Goal: Task Accomplishment & Management: Manage account settings

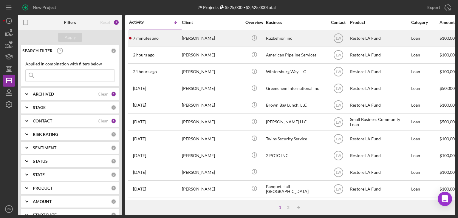
click at [184, 38] on div "[PERSON_NAME]" at bounding box center [212, 38] width 60 height 16
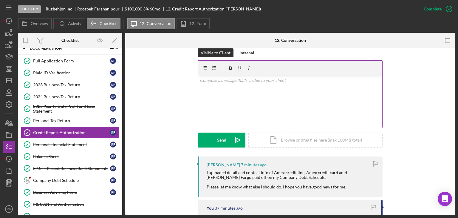
scroll to position [89, 0]
click at [242, 100] on div "v Color teal Color pink Remove color Add row above Add row below Add column bef…" at bounding box center [290, 102] width 184 height 52
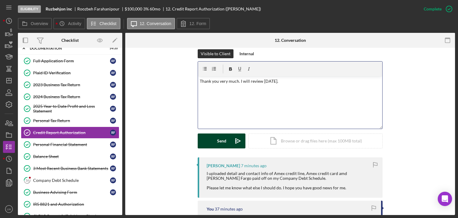
click at [224, 145] on div "Send" at bounding box center [221, 140] width 9 height 15
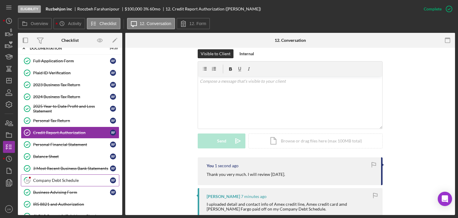
click at [64, 178] on div "Company Debt Schedule" at bounding box center [71, 180] width 77 height 5
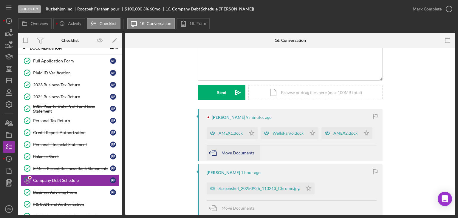
scroll to position [60, 0]
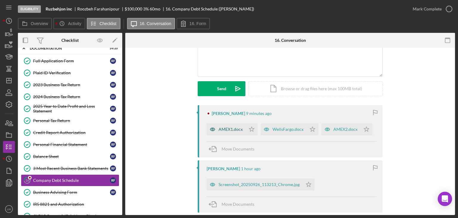
click at [229, 124] on div "AMEX1.docx" at bounding box center [226, 129] width 39 height 12
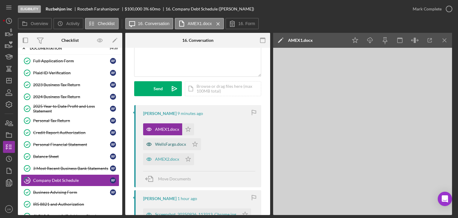
click at [173, 142] on div "WellsFargo.docx" at bounding box center [170, 144] width 31 height 5
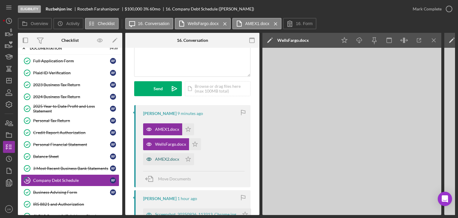
click at [160, 159] on div "AMEX2.docx" at bounding box center [167, 158] width 24 height 5
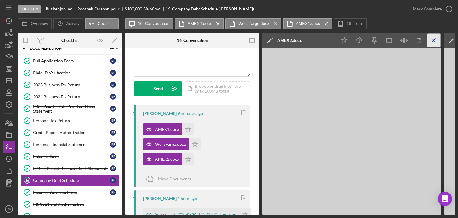
click at [433, 40] on icon "Icon/Menu Close" at bounding box center [433, 40] width 13 height 13
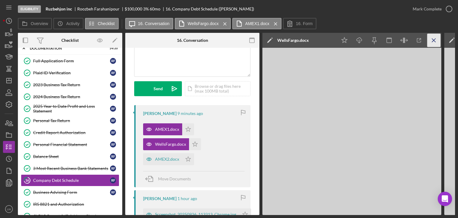
click at [436, 40] on icon "Icon/Menu Close" at bounding box center [433, 40] width 13 height 13
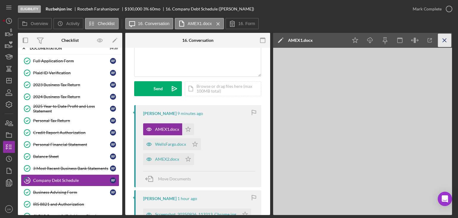
click at [441, 41] on icon "Icon/Menu Close" at bounding box center [444, 40] width 13 height 13
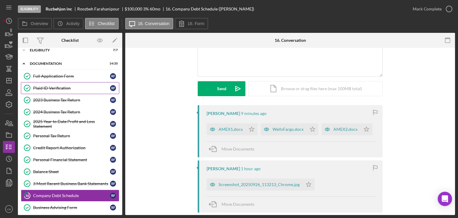
scroll to position [0, 0]
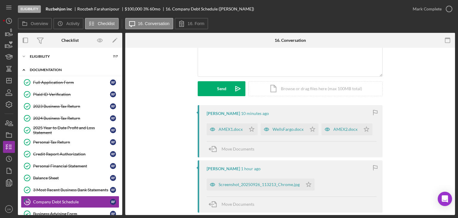
click at [64, 74] on div "Icon/Expander Documentation 14 / 20" at bounding box center [70, 70] width 104 height 12
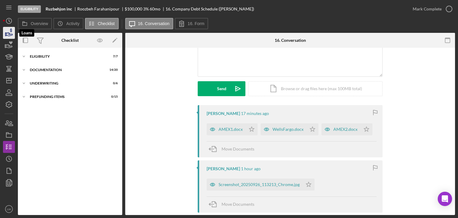
click at [8, 34] on icon "button" at bounding box center [9, 33] width 6 height 3
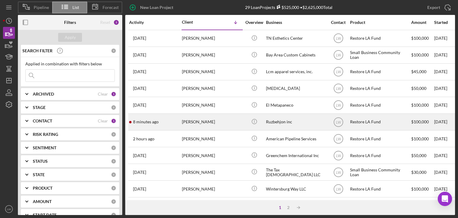
click at [206, 125] on div "[PERSON_NAME]" at bounding box center [212, 122] width 60 height 16
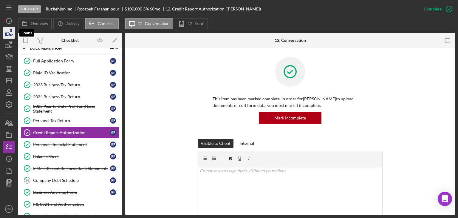
click at [9, 34] on icon "button" at bounding box center [9, 33] width 6 height 3
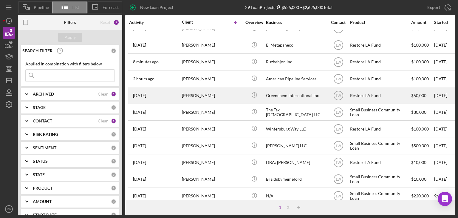
scroll to position [60, 0]
click at [298, 96] on div "Greenchem International Inc" at bounding box center [296, 96] width 60 height 16
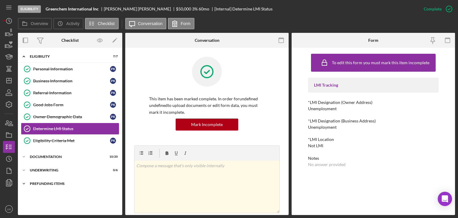
click at [42, 185] on div "Icon/Expander Prefunding Items 0 / 15" at bounding box center [70, 183] width 104 height 12
click at [51, 170] on div "Underwriting" at bounding box center [72, 170] width 85 height 4
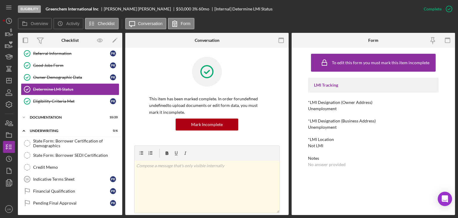
scroll to position [23, 0]
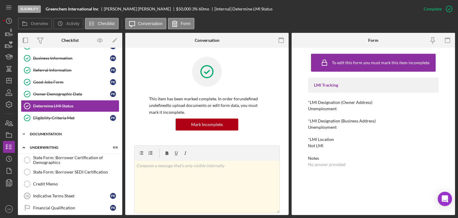
click at [25, 134] on icon "Icon/Expander" at bounding box center [24, 134] width 12 height 12
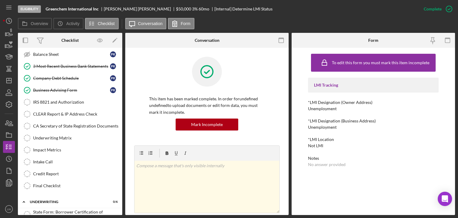
scroll to position [231, 0]
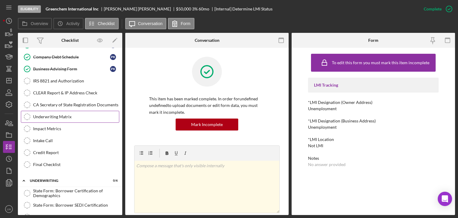
click at [59, 114] on div "Underwriting Matrix" at bounding box center [76, 116] width 86 height 5
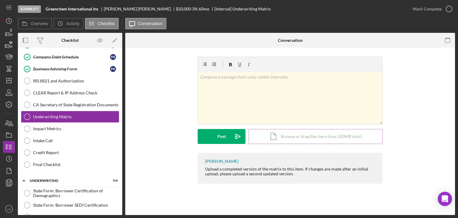
click at [276, 133] on div "Icon/Document Browse or drag files here (max 100MB total) Tap to choose files o…" at bounding box center [315, 136] width 134 height 15
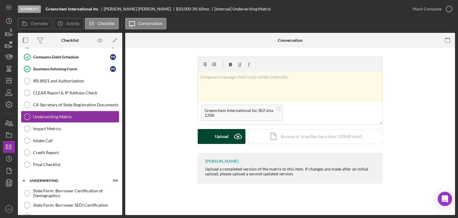
click at [230, 133] on button "Upload Icon/Upload" at bounding box center [222, 136] width 48 height 15
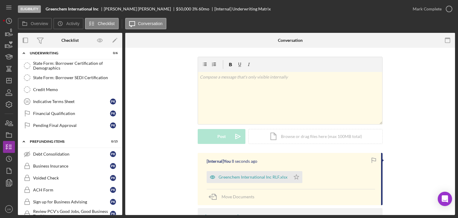
scroll to position [351, 0]
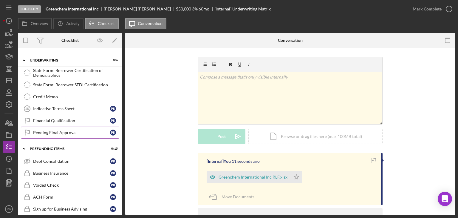
click at [80, 130] on div "Pending Final Approval" at bounding box center [71, 132] width 77 height 5
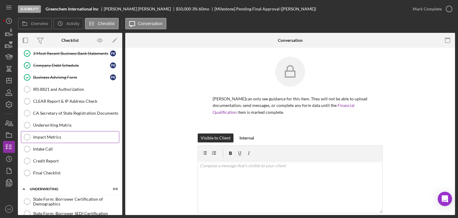
scroll to position [232, 0]
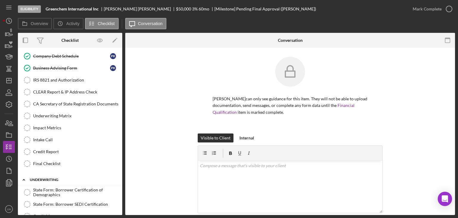
click at [27, 174] on icon "Icon/Expander" at bounding box center [24, 179] width 12 height 12
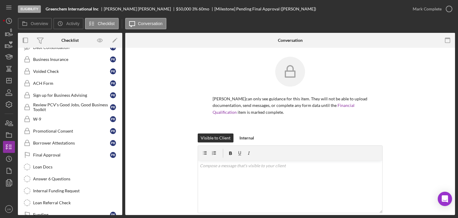
scroll to position [396, 0]
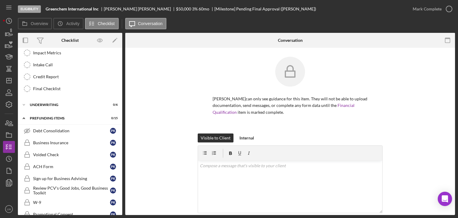
click at [25, 115] on icon "Icon/Expander" at bounding box center [24, 118] width 12 height 12
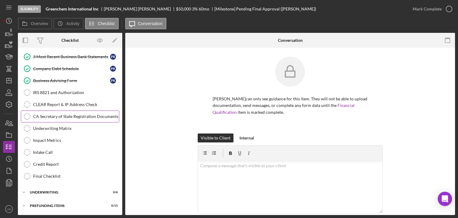
scroll to position [216, 0]
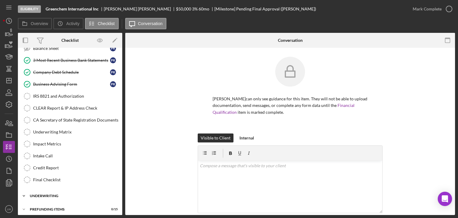
click at [27, 192] on icon "Icon/Expander" at bounding box center [24, 196] width 12 height 12
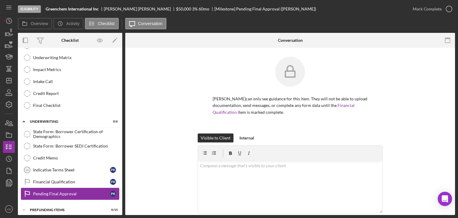
click at [84, 191] on div "Pending Final Approval" at bounding box center [71, 193] width 77 height 5
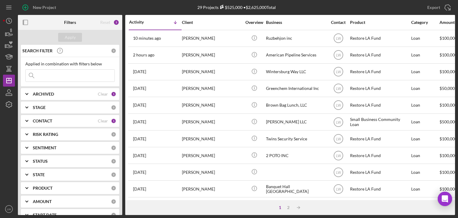
click at [25, 96] on icon "Icon/Expander" at bounding box center [26, 93] width 15 height 15
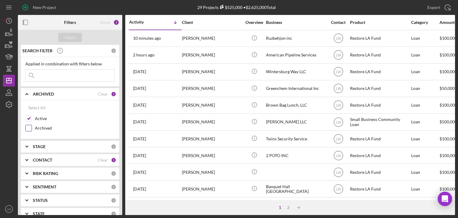
click at [26, 127] on input "Archived" at bounding box center [29, 128] width 6 height 6
checkbox input "true"
click at [30, 116] on input "Active" at bounding box center [29, 118] width 6 height 6
checkbox input "false"
click at [72, 35] on div "Apply" at bounding box center [70, 37] width 11 height 9
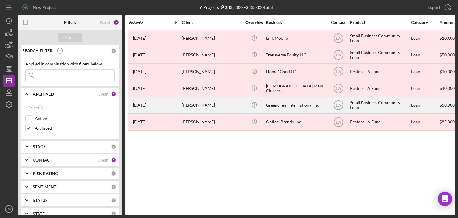
click at [188, 106] on div "[PERSON_NAME]" at bounding box center [212, 105] width 60 height 16
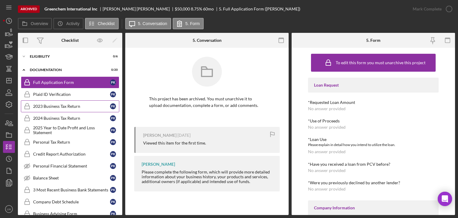
scroll to position [130, 0]
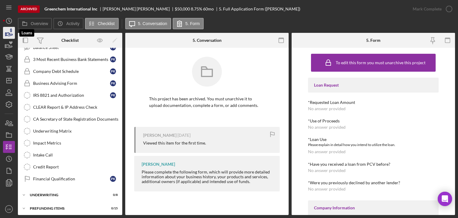
click at [8, 35] on icon "button" at bounding box center [8, 32] width 15 height 15
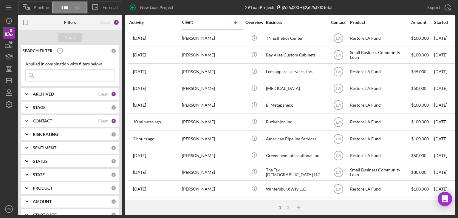
click at [66, 91] on div "ARCHIVED Clear 1" at bounding box center [74, 93] width 83 height 5
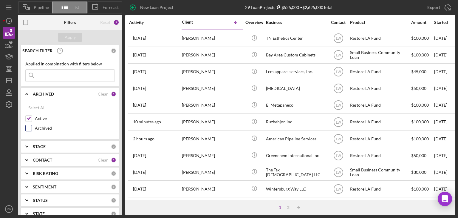
click at [27, 129] on input "Archived" at bounding box center [29, 128] width 6 height 6
checkbox input "true"
click at [30, 118] on input "Active" at bounding box center [29, 118] width 6 height 6
checkbox input "false"
click at [74, 42] on div "Apply" at bounding box center [70, 37] width 104 height 15
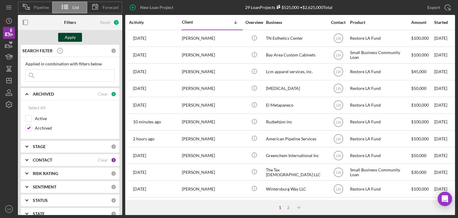
click at [74, 41] on div "Apply" at bounding box center [70, 37] width 11 height 9
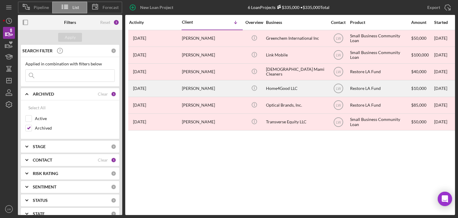
click at [190, 85] on div "Julia Walrath" at bounding box center [212, 88] width 60 height 16
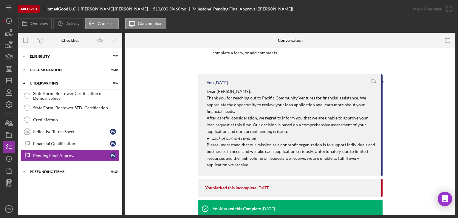
scroll to position [89, 0]
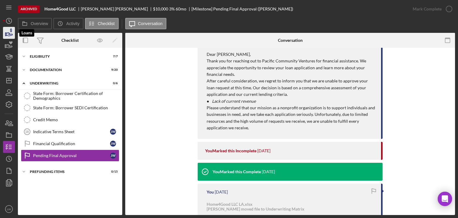
click at [11, 34] on icon "button" at bounding box center [9, 33] width 6 height 3
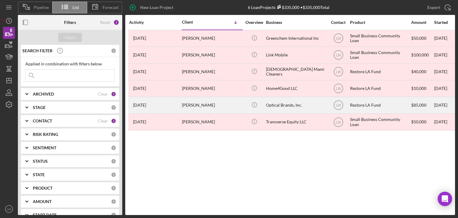
click at [207, 106] on div "Hector Barrera" at bounding box center [212, 105] width 60 height 16
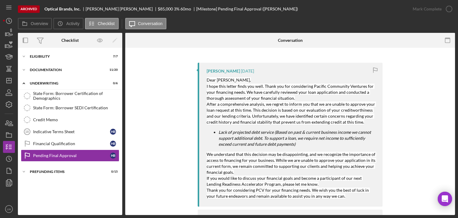
scroll to position [89, 0]
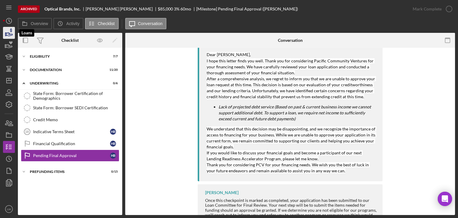
click at [7, 36] on icon "button" at bounding box center [8, 32] width 15 height 15
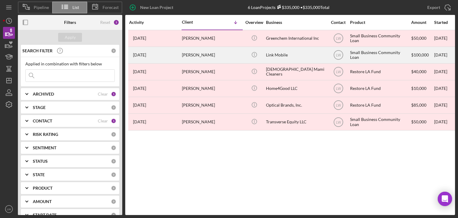
click at [196, 54] on div "Nigel Jay" at bounding box center [212, 55] width 60 height 16
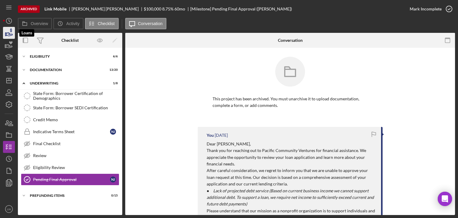
click at [7, 32] on icon "button" at bounding box center [8, 32] width 15 height 15
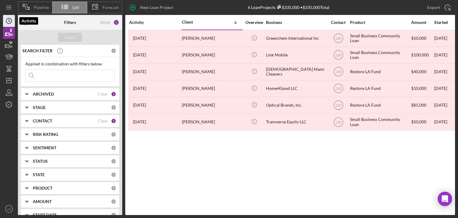
click at [6, 24] on icon "Icon/History" at bounding box center [8, 20] width 15 height 15
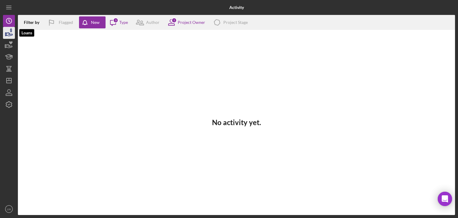
click at [7, 33] on icon "button" at bounding box center [9, 33] width 6 height 3
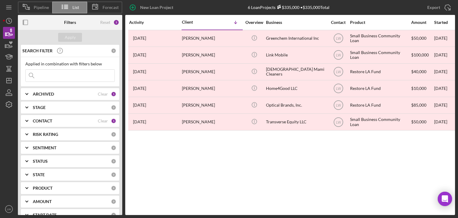
click at [25, 92] on icon "Icon/Expander" at bounding box center [26, 93] width 15 height 15
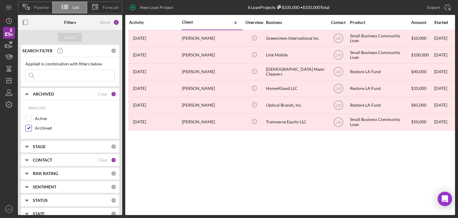
click at [30, 126] on input "Archived" at bounding box center [29, 128] width 6 height 6
checkbox input "false"
click at [30, 118] on input "Active" at bounding box center [29, 118] width 6 height 6
checkbox input "true"
click at [74, 39] on div "Apply" at bounding box center [70, 37] width 11 height 9
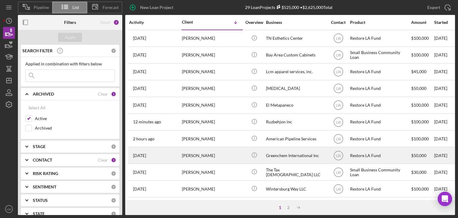
click at [285, 156] on div "Greenchem International Inc" at bounding box center [296, 155] width 60 height 16
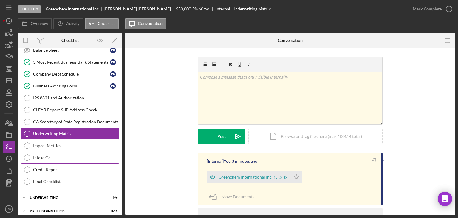
scroll to position [130, 0]
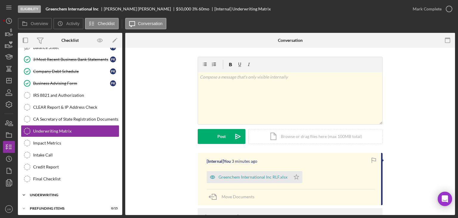
click at [54, 193] on div "Underwriting" at bounding box center [72, 195] width 85 height 4
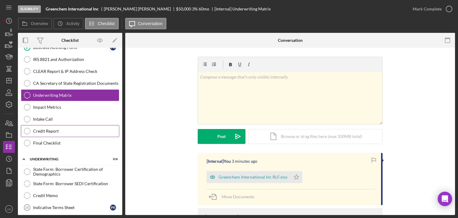
scroll to position [204, 0]
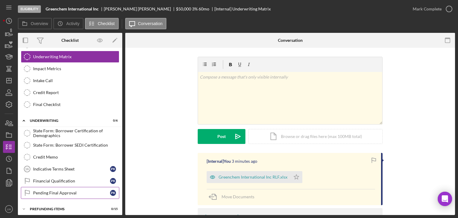
click at [58, 191] on div "Pending Final Approval" at bounding box center [71, 192] width 77 height 5
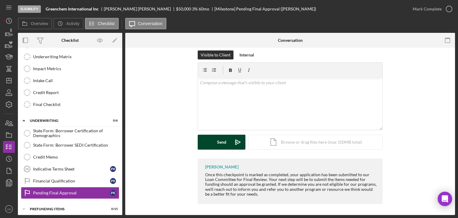
scroll to position [83, 0]
click at [219, 99] on div "v Color teal Color pink Remove color Add row above Add row below Add column bef…" at bounding box center [290, 103] width 184 height 52
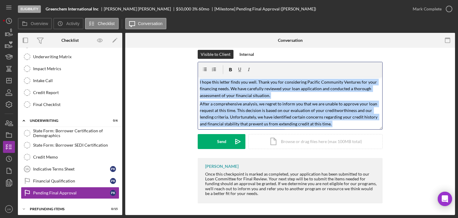
scroll to position [73, 0]
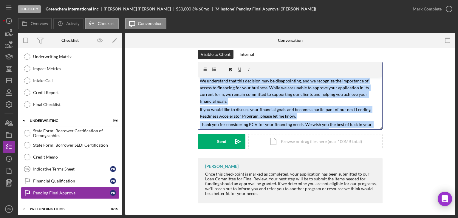
drag, startPoint x: 197, startPoint y: 81, endPoint x: 451, endPoint y: 186, distance: 274.6
click at [451, 186] on div "Paul Kim can only see guidance for this item. They will not be able to upload d…" at bounding box center [290, 89] width 330 height 251
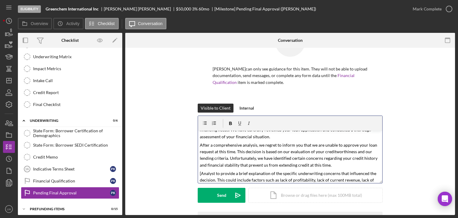
scroll to position [0, 0]
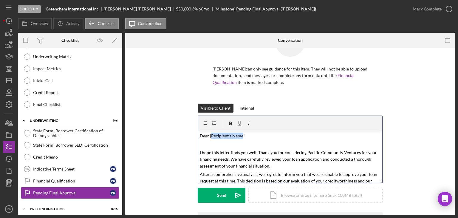
drag, startPoint x: 241, startPoint y: 135, endPoint x: 211, endPoint y: 136, distance: 30.7
click at [211, 136] on mark "Dear [Recipient's Name]," at bounding box center [223, 135] width 46 height 5
click at [210, 135] on mark "Dear [Paul Kim," at bounding box center [222, 135] width 45 height 5
click at [198, 151] on div "v Color teal Color pink Remove color Add row above Add row below Add column bef…" at bounding box center [290, 157] width 184 height 52
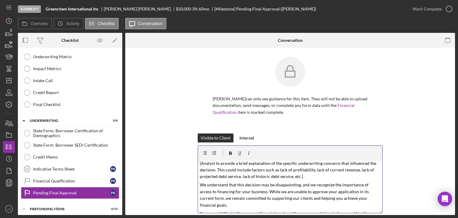
scroll to position [51, 0]
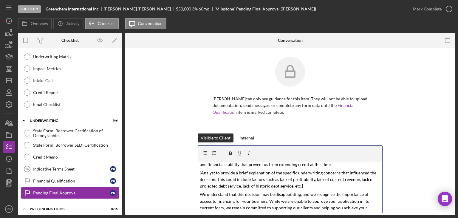
click at [308, 186] on p "[Analyst to provide a brief explanation of the specific underwriting concerns t…" at bounding box center [290, 179] width 181 height 20
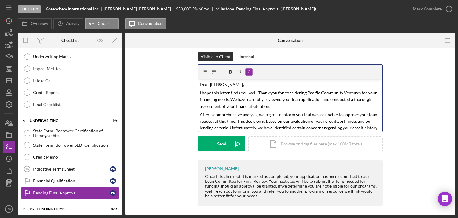
scroll to position [83, 0]
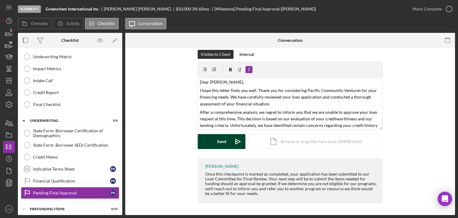
click at [210, 142] on button "Send Icon/icon-invite-send" at bounding box center [222, 141] width 48 height 15
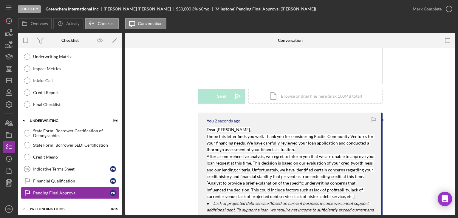
scroll to position [255, 0]
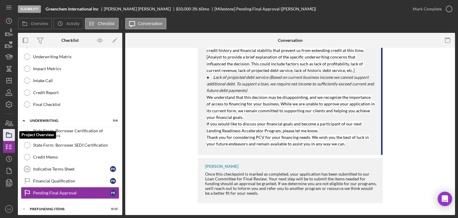
click at [10, 135] on icon "button" at bounding box center [8, 134] width 15 height 15
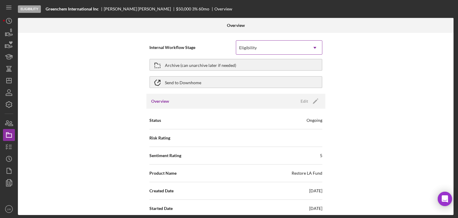
click at [283, 49] on div "Eligibility" at bounding box center [272, 48] width 72 height 14
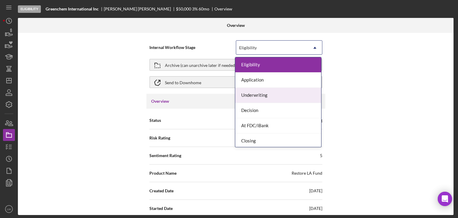
scroll to position [17, 0]
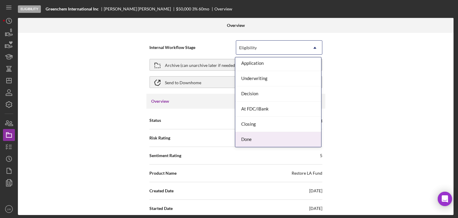
click at [258, 138] on div "Done" at bounding box center [278, 139] width 86 height 15
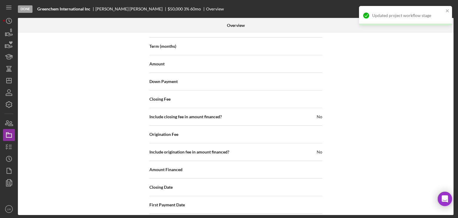
scroll to position [761, 0]
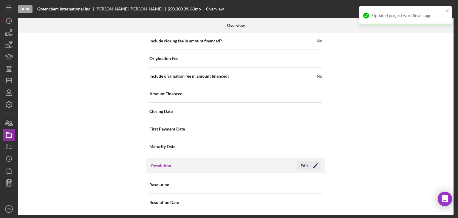
click at [302, 162] on div "Edit" at bounding box center [303, 165] width 7 height 9
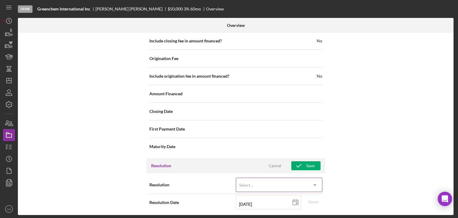
click at [295, 184] on div "Select..." at bounding box center [272, 185] width 72 height 14
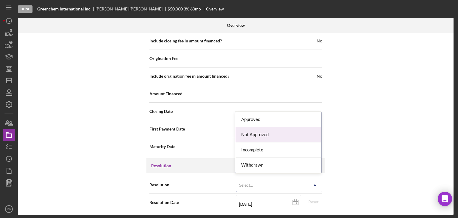
click at [275, 136] on div "Not Approved" at bounding box center [278, 134] width 86 height 15
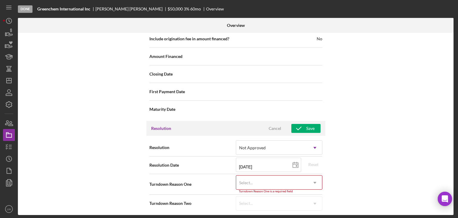
scroll to position [799, 0]
click at [288, 178] on div "Select..." at bounding box center [272, 182] width 72 height 14
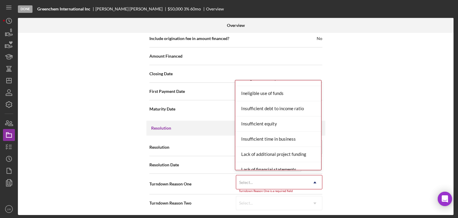
scroll to position [209, 0]
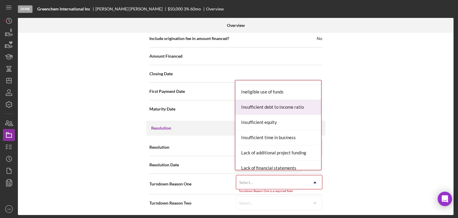
click at [293, 107] on div "Insufficient debt to income ratio" at bounding box center [278, 107] width 86 height 15
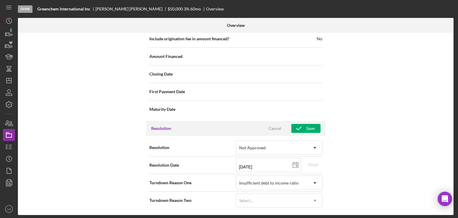
scroll to position [796, 0]
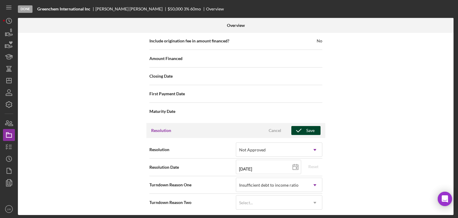
click at [306, 128] on div "Save" at bounding box center [310, 130] width 8 height 9
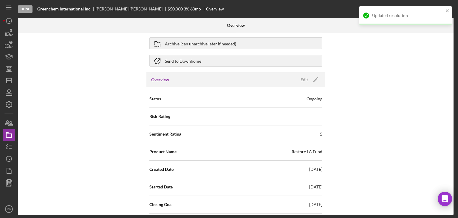
scroll to position [0, 0]
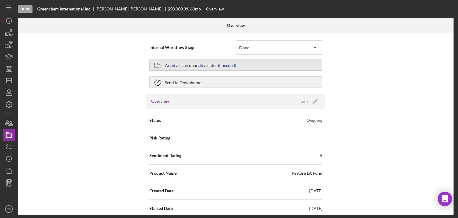
click at [186, 65] on div "Archive (can unarchive later if needed)" at bounding box center [200, 64] width 71 height 11
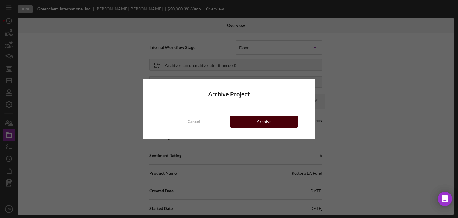
click at [280, 121] on button "Archive" at bounding box center [263, 121] width 67 height 12
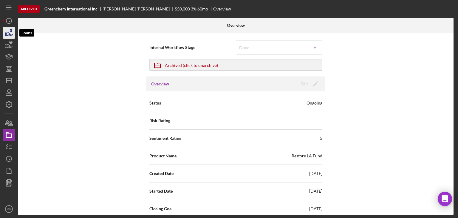
click at [11, 33] on icon "button" at bounding box center [8, 32] width 15 height 15
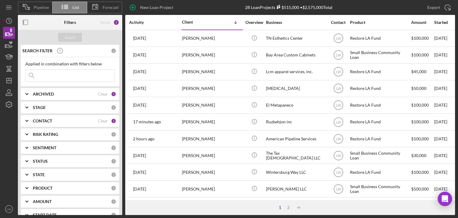
click at [26, 92] on icon "Icon/Expander" at bounding box center [26, 93] width 15 height 15
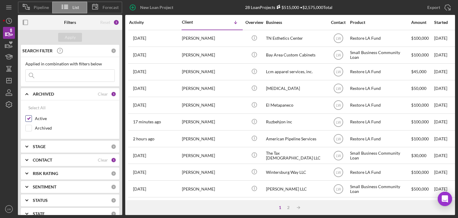
click at [28, 125] on input "Archived" at bounding box center [29, 128] width 6 height 6
checkbox input "true"
click at [28, 118] on input "Active" at bounding box center [29, 118] width 6 height 6
checkbox input "false"
click at [69, 35] on div "Apply" at bounding box center [70, 37] width 11 height 9
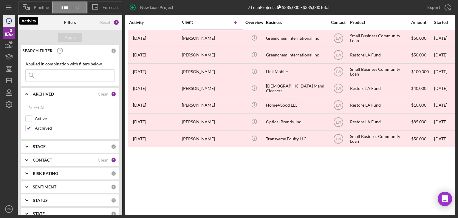
click at [4, 19] on icon "Icon/History" at bounding box center [8, 20] width 15 height 15
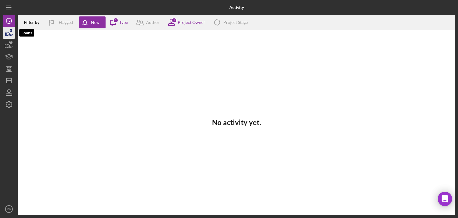
click at [5, 32] on icon "button" at bounding box center [8, 32] width 15 height 15
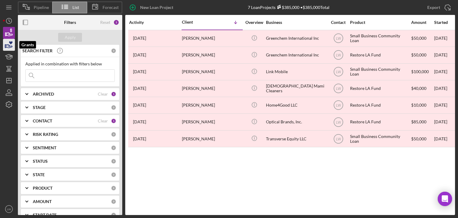
click at [5, 41] on icon "button" at bounding box center [8, 44] width 15 height 15
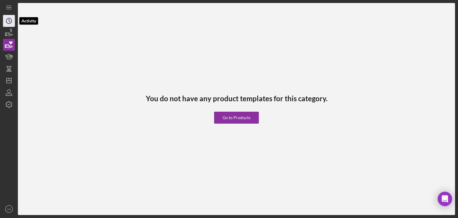
click at [4, 24] on icon "Icon/History" at bounding box center [8, 20] width 15 height 15
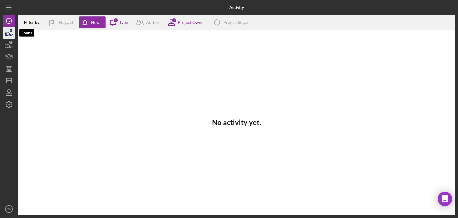
click at [3, 30] on icon "button" at bounding box center [8, 32] width 15 height 15
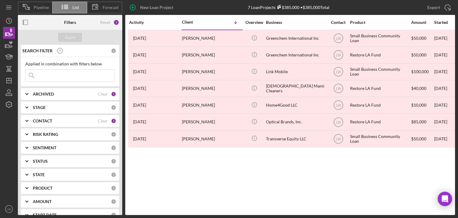
click at [26, 92] on icon "Icon/Expander" at bounding box center [26, 93] width 15 height 15
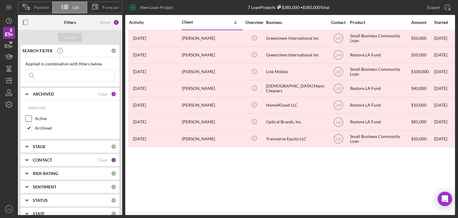
click at [28, 118] on input "Active" at bounding box center [29, 118] width 6 height 6
checkbox input "true"
click at [27, 127] on input "Archived" at bounding box center [29, 128] width 6 height 6
checkbox input "false"
click at [70, 34] on div "Apply" at bounding box center [70, 37] width 11 height 9
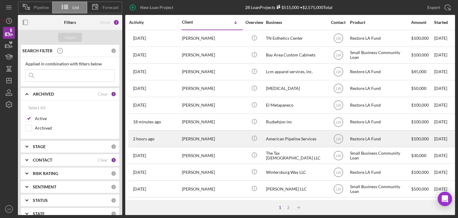
click at [288, 136] on div "American Pipeline Services" at bounding box center [296, 139] width 60 height 16
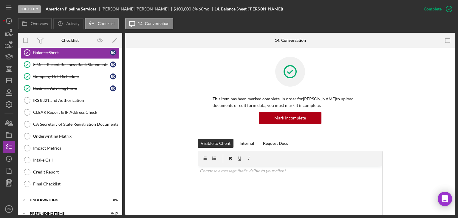
scroll to position [130, 0]
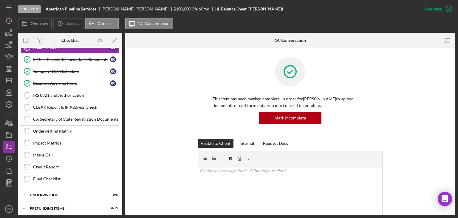
click at [49, 130] on div "Underwriting Matrix" at bounding box center [76, 130] width 86 height 5
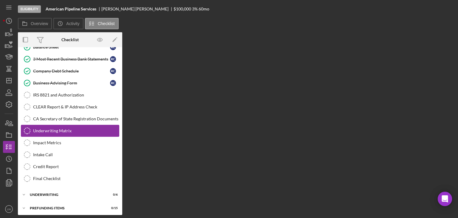
scroll to position [130, 0]
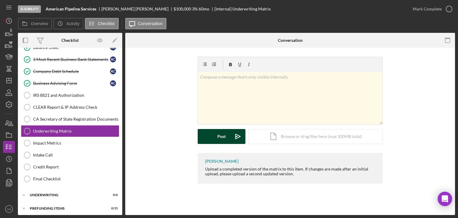
click at [224, 136] on div "Post" at bounding box center [221, 136] width 8 height 15
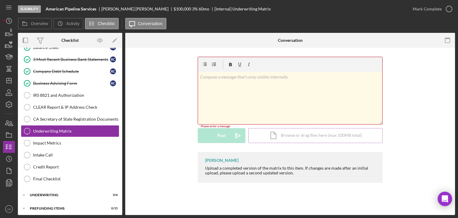
click at [284, 134] on div "Icon/Document Browse or drag files here (max 100MB total) Tap to choose files o…" at bounding box center [315, 135] width 134 height 15
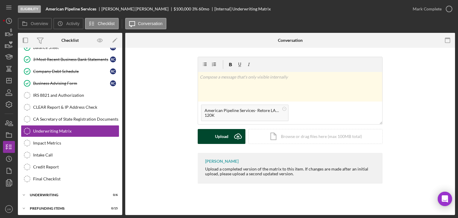
click at [225, 140] on div "Upload" at bounding box center [221, 136] width 13 height 15
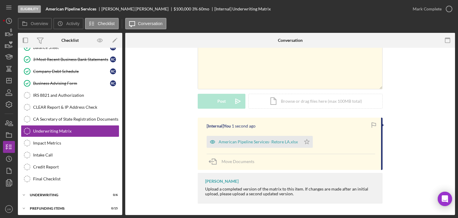
scroll to position [36, 0]
click at [305, 142] on icon "Icon/Star" at bounding box center [307, 141] width 12 height 12
click at [423, 9] on div "Mark Complete" at bounding box center [426, 9] width 29 height 12
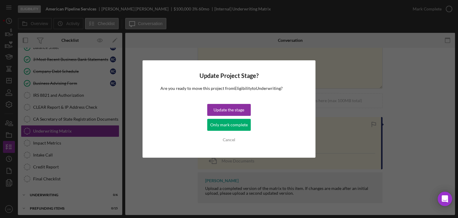
click at [238, 125] on div "Only mark complete" at bounding box center [229, 125] width 38 height 12
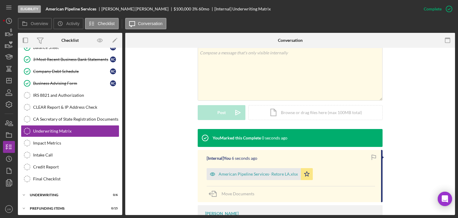
scroll to position [118, 0]
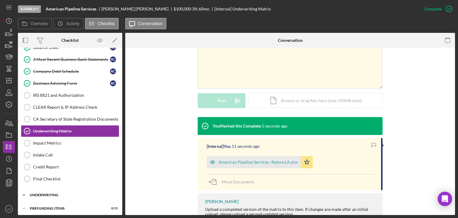
click at [41, 193] on div "Underwriting" at bounding box center [72, 195] width 85 height 4
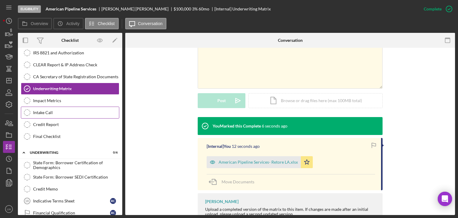
scroll to position [204, 0]
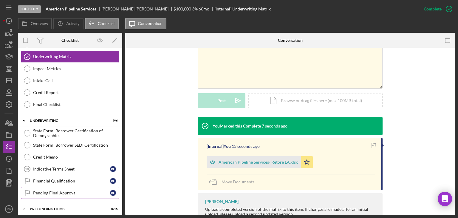
click at [62, 190] on div "Pending Final Approval" at bounding box center [71, 192] width 77 height 5
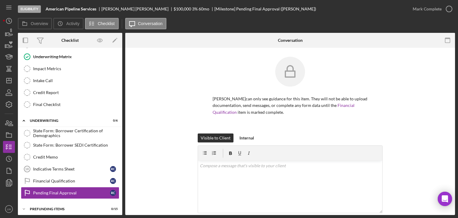
scroll to position [83, 0]
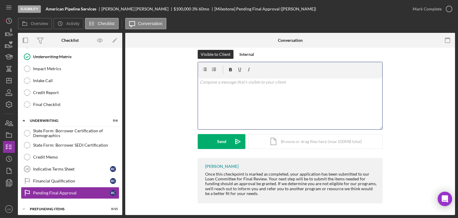
click at [261, 95] on div "v Color teal Color pink Remove color Add row above Add row below Add column bef…" at bounding box center [290, 103] width 184 height 52
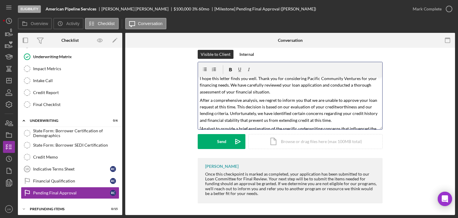
scroll to position [0, 0]
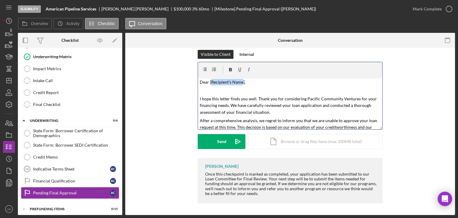
drag, startPoint x: 241, startPoint y: 82, endPoint x: 211, endPoint y: 83, distance: 30.4
click at [211, 83] on mark "Dear [Recipient's Name]," at bounding box center [223, 81] width 46 height 5
click at [209, 82] on mark "Dear [Richard Craig]," at bounding box center [223, 81] width 46 height 5
click at [245, 79] on div "v Color teal Color pink Remove color Add row above Add row below Add column bef…" at bounding box center [290, 103] width 184 height 52
drag, startPoint x: 234, startPoint y: 81, endPoint x: 240, endPoint y: 82, distance: 6.0
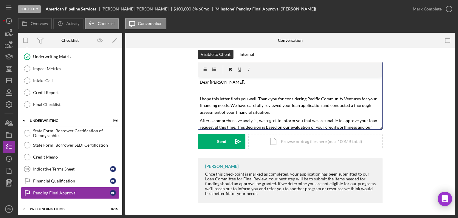
click at [235, 81] on mark "Dear Richard Craig]," at bounding box center [222, 81] width 45 height 5
click at [200, 99] on mark "I hope this letter finds you well. Thank you for considering Pacific Community …" at bounding box center [289, 105] width 178 height 18
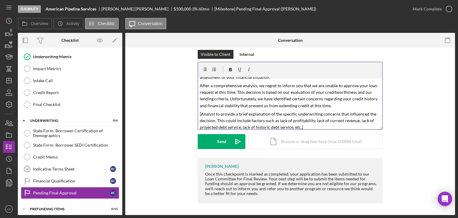
scroll to position [60, 0]
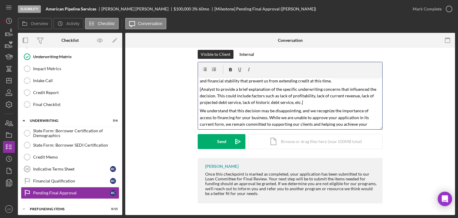
click at [314, 103] on p "[Analyst to provide a brief explanation of the specific underwriting concerns t…" at bounding box center [290, 96] width 181 height 20
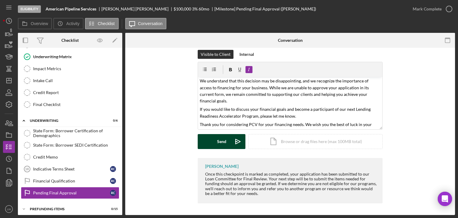
click at [230, 143] on icon "Icon/icon-invite-send" at bounding box center [237, 141] width 15 height 15
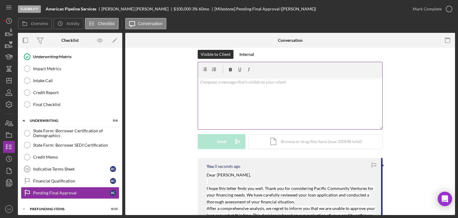
scroll to position [0, 0]
click at [448, 8] on icon "button" at bounding box center [448, 8] width 15 height 15
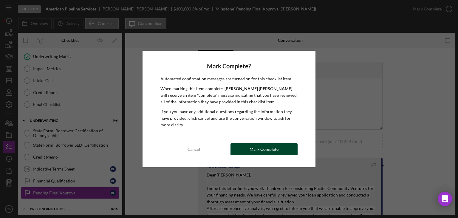
click at [277, 150] on button "Mark Complete" at bounding box center [263, 149] width 67 height 12
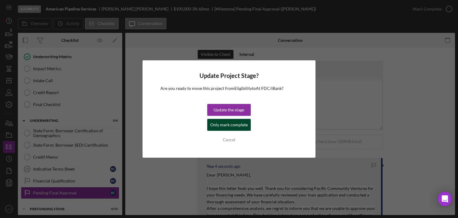
click at [240, 126] on div "Only mark complete" at bounding box center [229, 125] width 38 height 12
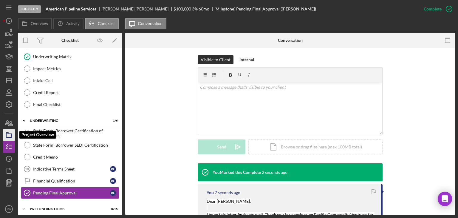
click at [9, 134] on icon "button" at bounding box center [8, 134] width 15 height 15
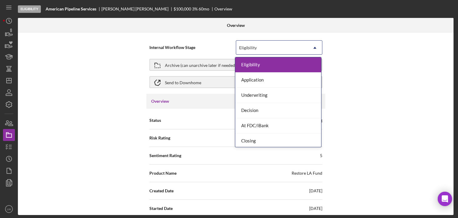
click at [268, 47] on div "Eligibility" at bounding box center [272, 48] width 72 height 14
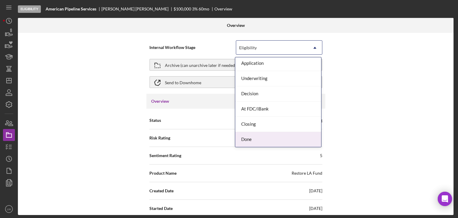
click at [273, 138] on div "Done" at bounding box center [278, 139] width 86 height 15
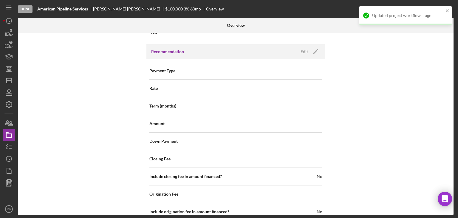
scroll to position [761, 0]
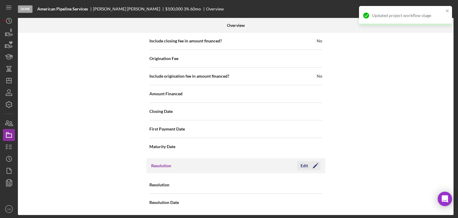
click at [305, 163] on div "Edit" at bounding box center [303, 165] width 7 height 9
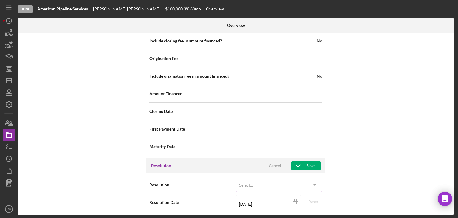
click at [298, 183] on div "Select..." at bounding box center [272, 185] width 72 height 14
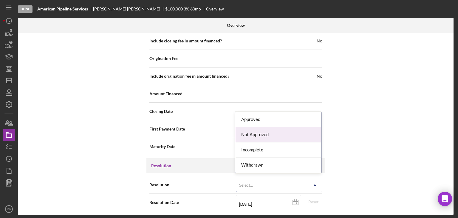
click at [278, 137] on div "Not Approved" at bounding box center [278, 134] width 86 height 15
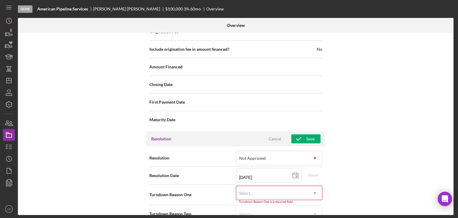
scroll to position [799, 0]
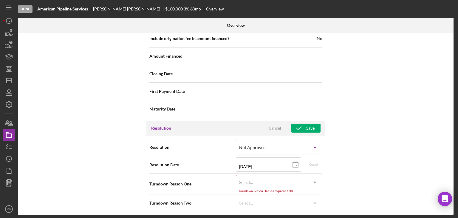
click at [289, 184] on div "Select..." at bounding box center [272, 182] width 72 height 14
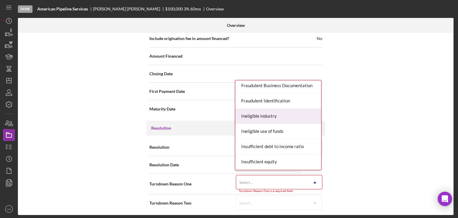
scroll to position [179, 0]
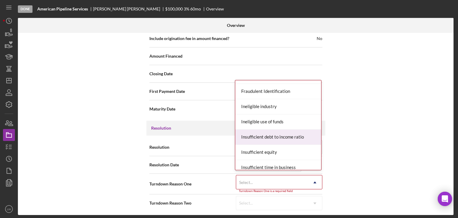
click at [290, 133] on div "Insufficient debt to income ratio" at bounding box center [278, 136] width 86 height 15
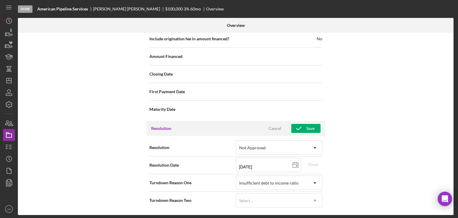
scroll to position [796, 0]
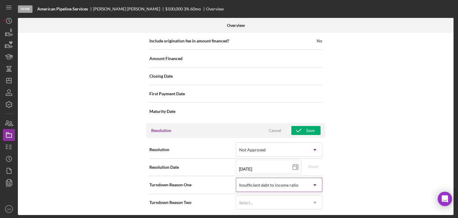
click at [308, 184] on icon "Icon/Dropdown Arrow" at bounding box center [315, 185] width 14 height 14
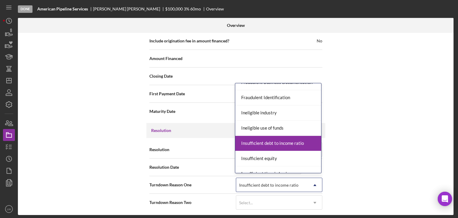
scroll to position [116, 0]
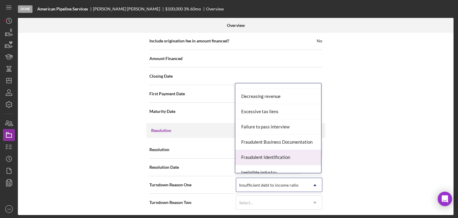
click at [376, 170] on div "Internal Workflow Stage Done Icon/Dropdown Arrow Archive (can unarchive later i…" at bounding box center [235, 124] width 435 height 182
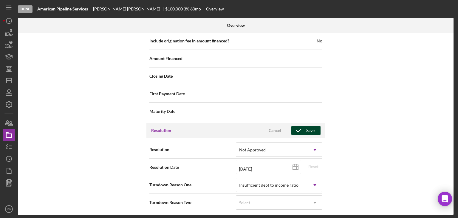
click at [299, 130] on icon "button" at bounding box center [298, 130] width 15 height 15
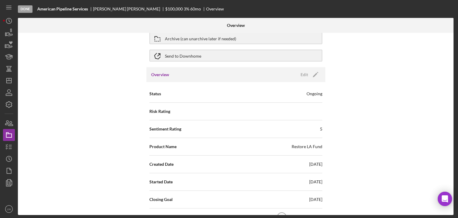
scroll to position [0, 0]
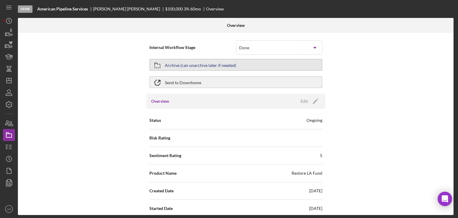
click at [190, 65] on div "Archive (can unarchive later if needed)" at bounding box center [200, 64] width 71 height 11
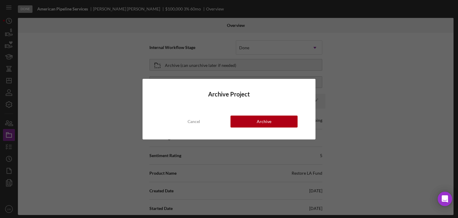
click at [262, 128] on div "Archive Project Cancel Archive" at bounding box center [228, 109] width 173 height 61
click at [261, 125] on div "Archive" at bounding box center [264, 121] width 15 height 12
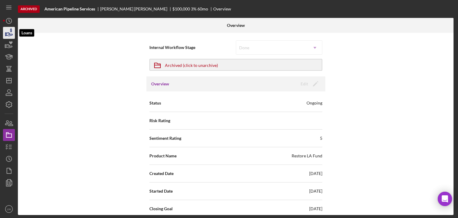
click at [6, 35] on icon "button" at bounding box center [8, 32] width 15 height 15
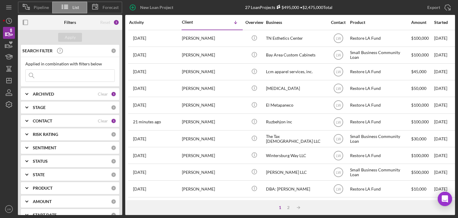
click at [27, 93] on polyline at bounding box center [27, 93] width 2 height 1
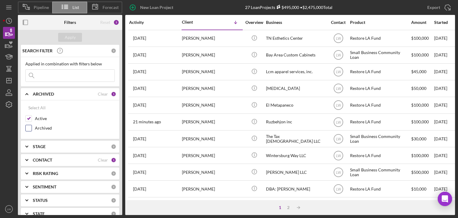
drag, startPoint x: 27, startPoint y: 128, endPoint x: 28, endPoint y: 123, distance: 4.8
click at [27, 128] on input "Archived" at bounding box center [29, 128] width 6 height 6
checkbox input "true"
drag, startPoint x: 29, startPoint y: 118, endPoint x: 42, endPoint y: 103, distance: 20.3
click at [29, 118] on input "Active" at bounding box center [29, 118] width 6 height 6
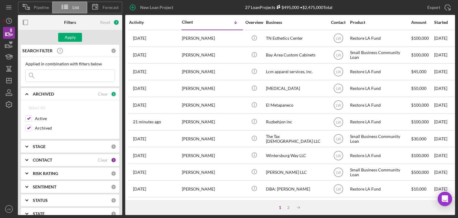
checkbox input "false"
click at [74, 34] on div "Apply" at bounding box center [70, 37] width 11 height 9
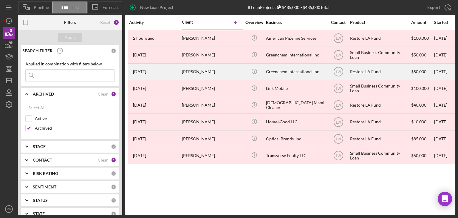
click at [188, 72] on div "[PERSON_NAME]" at bounding box center [212, 72] width 60 height 16
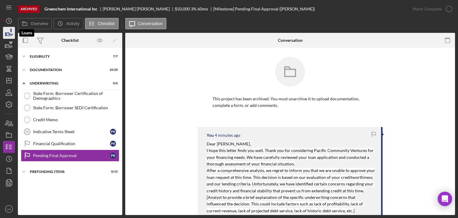
click at [7, 32] on icon "button" at bounding box center [8, 32] width 15 height 15
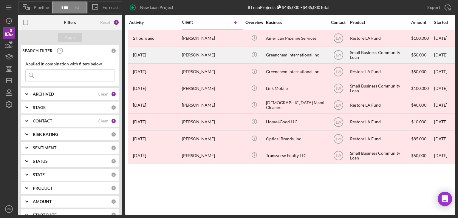
click at [229, 55] on div "[PERSON_NAME]" at bounding box center [212, 55] width 60 height 16
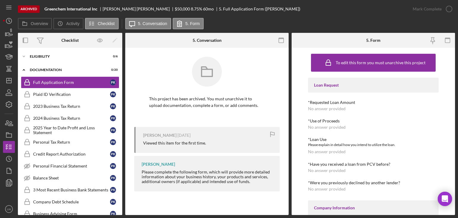
click at [25, 7] on div "Archived" at bounding box center [29, 8] width 22 height 7
click at [8, 134] on icon "button" at bounding box center [8, 134] width 15 height 15
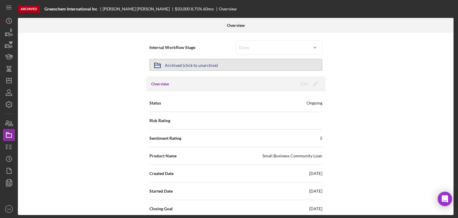
click at [191, 65] on div "Archived (click to unarchive)" at bounding box center [191, 64] width 53 height 11
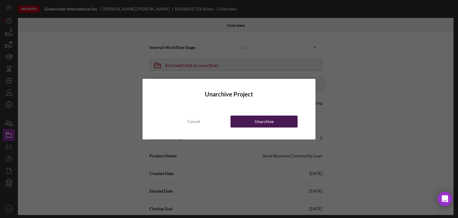
click at [263, 121] on div "Unarchive" at bounding box center [264, 121] width 19 height 12
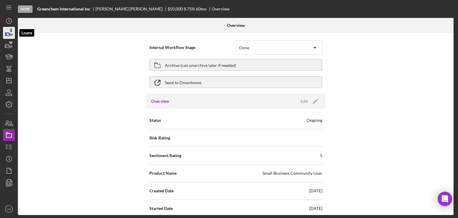
click at [7, 32] on icon "button" at bounding box center [8, 32] width 15 height 15
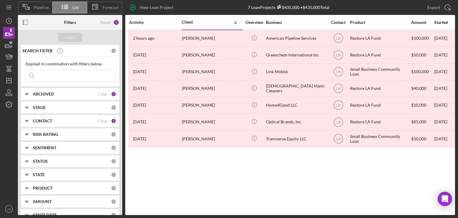
click at [27, 94] on icon "Icon/Expander" at bounding box center [26, 93] width 15 height 15
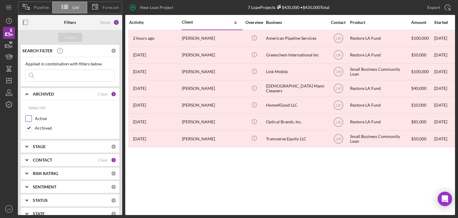
click at [29, 117] on input "Active" at bounding box center [29, 118] width 6 height 6
checkbox input "true"
click at [30, 130] on input "Archived" at bounding box center [29, 128] width 6 height 6
checkbox input "false"
click at [74, 36] on div "Apply" at bounding box center [70, 37] width 11 height 9
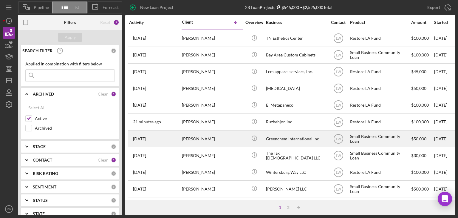
click at [285, 135] on div "Greenchem International Inc" at bounding box center [296, 139] width 60 height 16
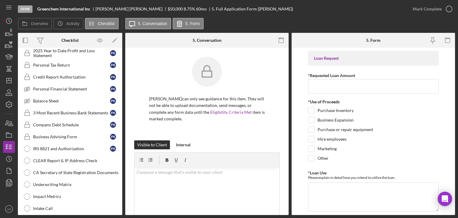
scroll to position [130, 0]
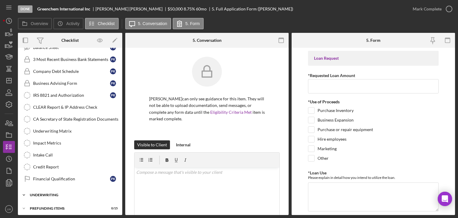
click at [46, 193] on div "Underwriting" at bounding box center [72, 195] width 85 height 4
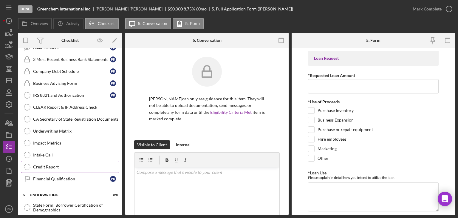
scroll to position [228, 0]
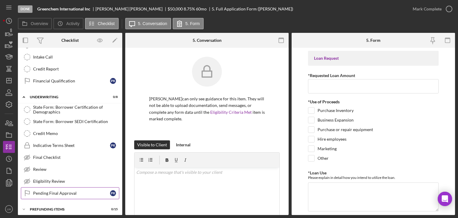
click at [67, 190] on div "Pending Final Approval" at bounding box center [71, 192] width 77 height 5
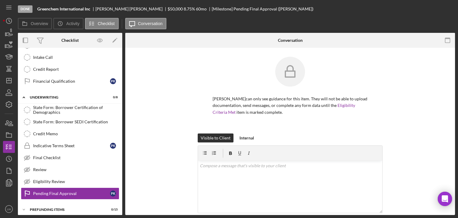
scroll to position [228, 0]
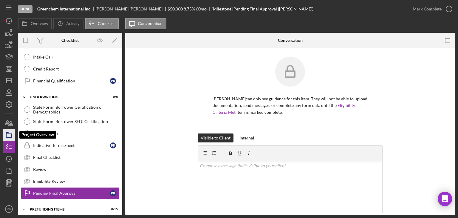
click at [7, 134] on polygon "button" at bounding box center [7, 132] width 3 height 1
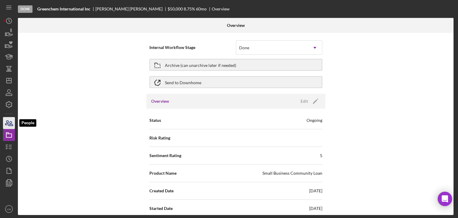
click at [7, 120] on icon "button" at bounding box center [8, 122] width 15 height 15
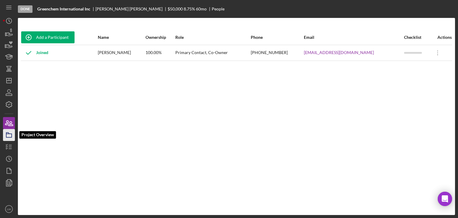
click at [5, 135] on icon "button" at bounding box center [8, 134] width 15 height 15
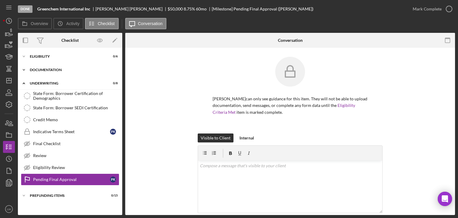
click at [40, 68] on div "Documentation" at bounding box center [72, 70] width 85 height 4
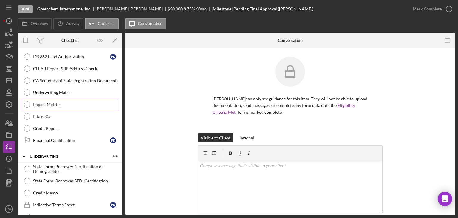
scroll to position [168, 0]
click at [59, 91] on div "Underwriting Matrix" at bounding box center [76, 92] width 86 height 5
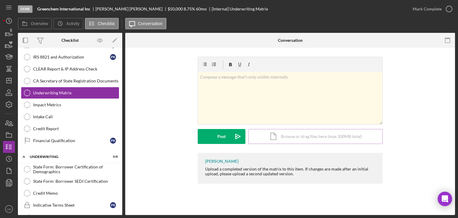
click at [272, 136] on div "Icon/Document Browse or drag files here (max 100MB total) Tap to choose files o…" at bounding box center [315, 136] width 134 height 15
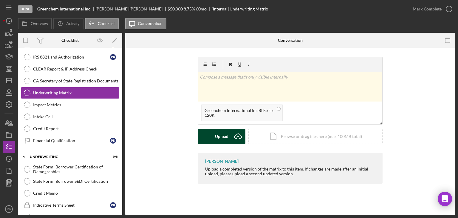
click at [240, 137] on icon "Icon/Upload" at bounding box center [237, 136] width 15 height 15
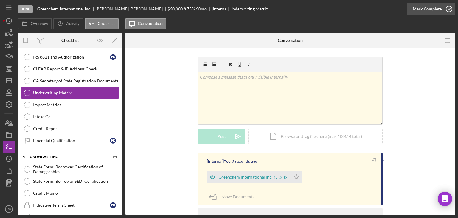
click at [435, 9] on div "Mark Complete" at bounding box center [426, 9] width 29 height 12
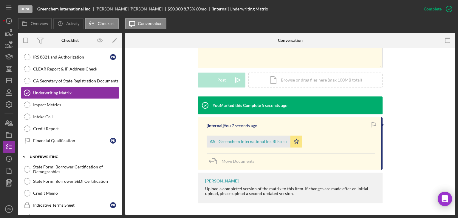
scroll to position [228, 0]
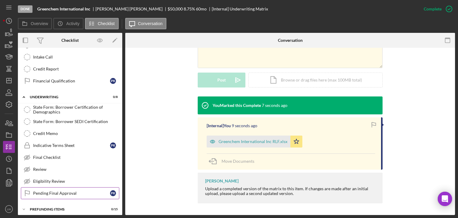
click at [41, 190] on div "Pending Final Approval" at bounding box center [71, 192] width 77 height 5
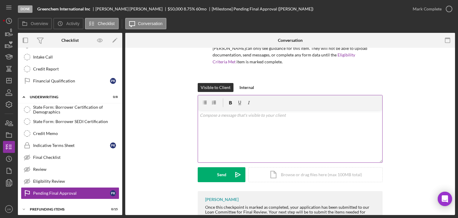
scroll to position [83, 0]
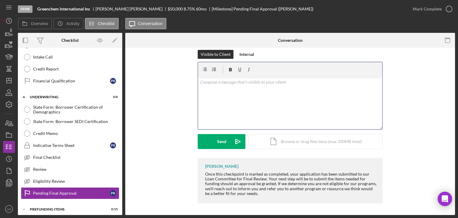
click at [262, 100] on div "v Color teal Color pink Remove color Add row above Add row below Add column bef…" at bounding box center [290, 103] width 184 height 52
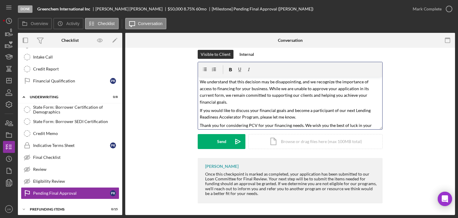
scroll to position [0, 0]
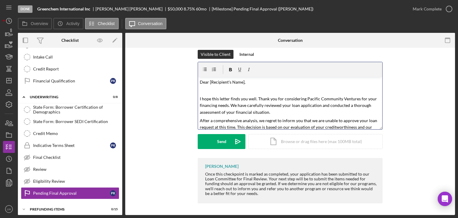
click at [246, 81] on p "Dear [Recipient's Name]," at bounding box center [290, 82] width 181 height 7
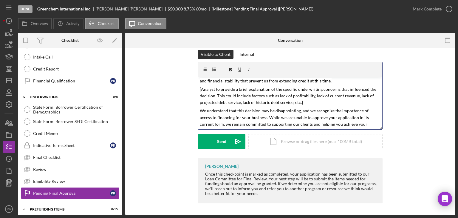
scroll to position [60, 0]
click at [320, 104] on p "[Analyst to provide a brief explanation of the specific underwriting concerns t…" at bounding box center [290, 96] width 181 height 20
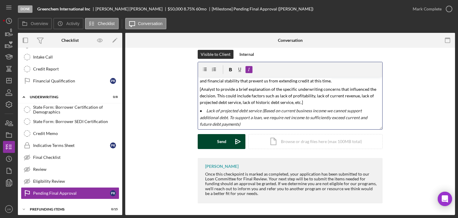
click at [219, 140] on div "Send" at bounding box center [221, 141] width 9 height 15
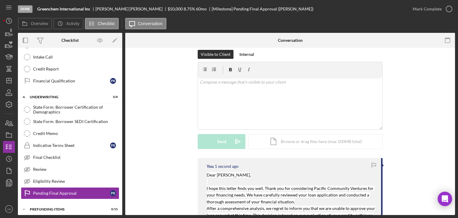
scroll to position [0, 0]
click at [425, 9] on div "Mark Complete" at bounding box center [426, 9] width 29 height 12
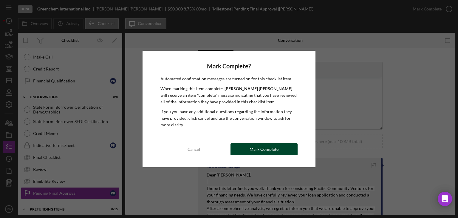
click at [260, 150] on div "Mark Complete" at bounding box center [263, 149] width 29 height 12
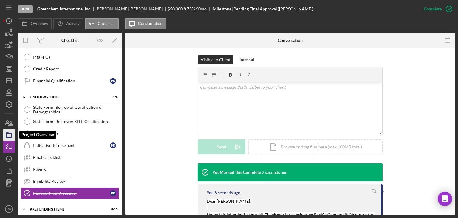
click at [7, 132] on icon "button" at bounding box center [8, 134] width 15 height 15
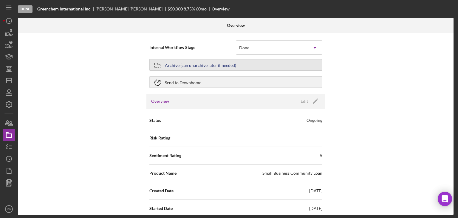
click at [184, 64] on div "Archive (can unarchive later if needed)" at bounding box center [200, 64] width 71 height 11
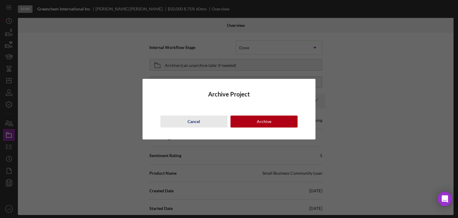
click at [193, 124] on div "Cancel" at bounding box center [193, 121] width 13 height 12
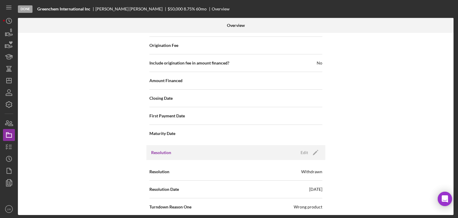
scroll to position [796, 0]
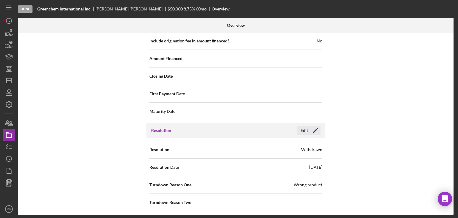
click at [302, 127] on div "Edit" at bounding box center [303, 130] width 7 height 9
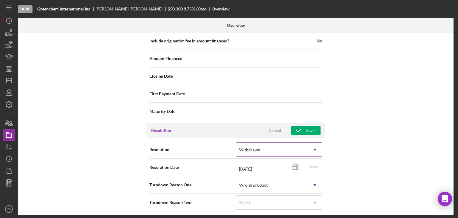
click at [282, 147] on div "Withdrawn" at bounding box center [272, 150] width 72 height 14
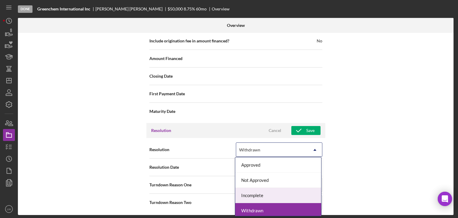
scroll to position [2, 0]
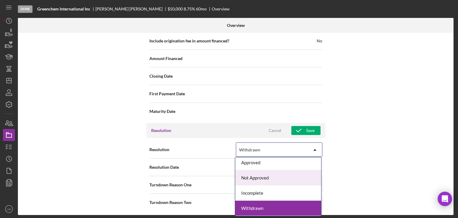
click at [280, 178] on div "Not Approved" at bounding box center [278, 177] width 86 height 15
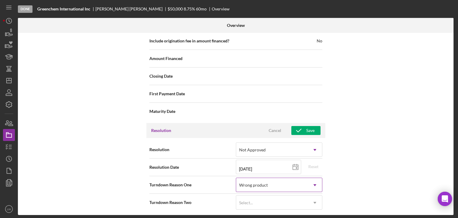
click at [273, 182] on div "Wrong product" at bounding box center [272, 185] width 72 height 14
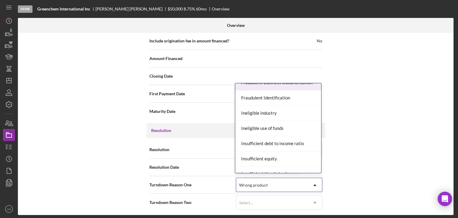
scroll to position [179, 0]
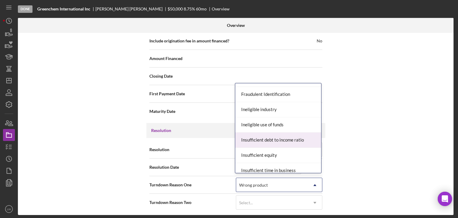
click at [287, 142] on div "Insufficient debt to income ratio" at bounding box center [278, 139] width 86 height 15
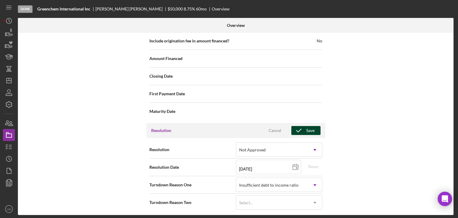
click at [306, 129] on div "Save" at bounding box center [310, 130] width 8 height 9
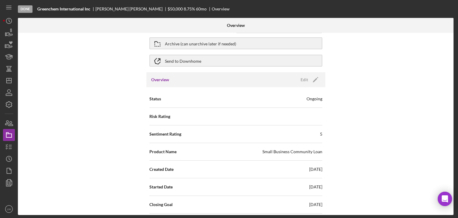
scroll to position [0, 0]
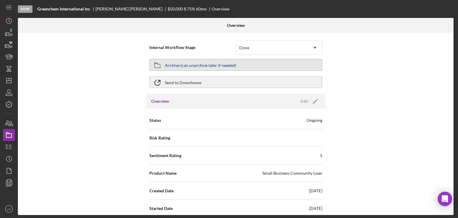
click at [183, 65] on div "Archive (can unarchive later if needed)" at bounding box center [200, 64] width 71 height 11
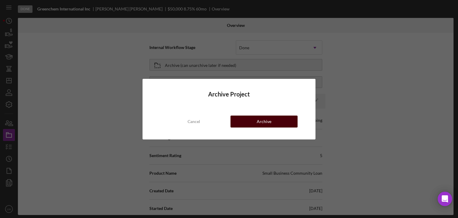
click at [255, 121] on button "Archive" at bounding box center [263, 121] width 67 height 12
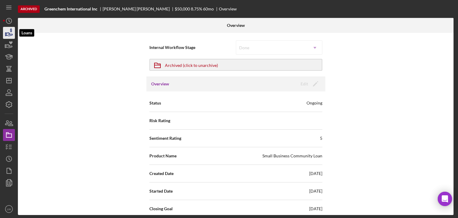
click at [9, 29] on icon "button" at bounding box center [8, 32] width 15 height 15
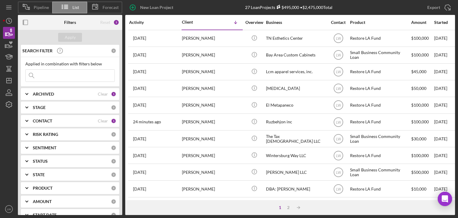
click at [28, 93] on polyline at bounding box center [27, 93] width 2 height 1
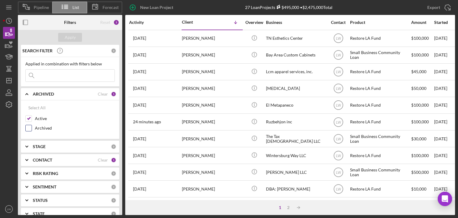
click at [27, 126] on input "Archived" at bounding box center [29, 128] width 6 height 6
checkbox input "true"
click at [30, 116] on input "Active" at bounding box center [29, 118] width 6 height 6
checkbox input "false"
click at [63, 32] on div "Apply" at bounding box center [70, 37] width 104 height 15
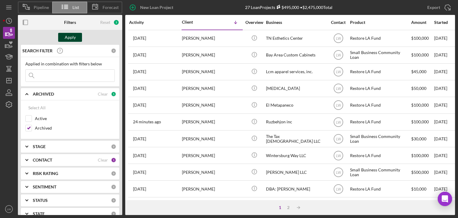
click at [77, 38] on button "Apply" at bounding box center [70, 37] width 24 height 9
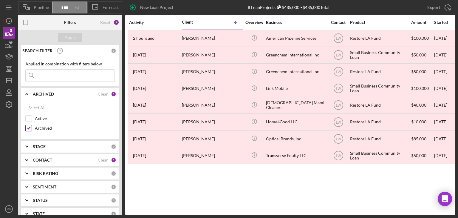
drag, startPoint x: 29, startPoint y: 127, endPoint x: 31, endPoint y: 125, distance: 3.2
click at [30, 127] on input "Archived" at bounding box center [29, 128] width 6 height 6
checkbox input "false"
click at [27, 119] on input "Active" at bounding box center [29, 118] width 6 height 6
checkbox input "true"
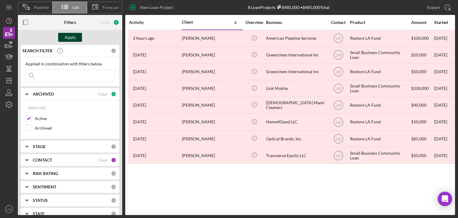
click at [72, 39] on div "Apply" at bounding box center [70, 37] width 11 height 9
